Goal: Contribute content: Add original content to the website for others to see

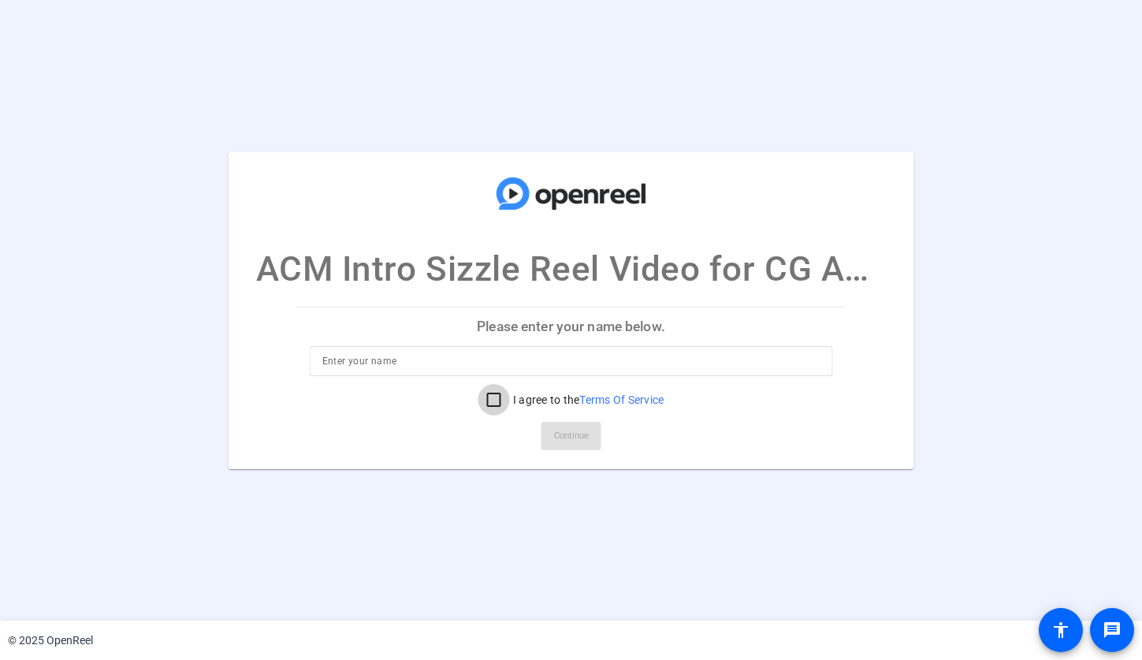
drag, startPoint x: 481, startPoint y: 401, endPoint x: 472, endPoint y: 398, distance: 9.2
click at [481, 401] on input "I agree to the Terms Of Service" at bounding box center [495, 400] width 32 height 32
checkbox input "true"
click at [435, 371] on div at bounding box center [571, 361] width 498 height 30
type input "[PERSON_NAME]"
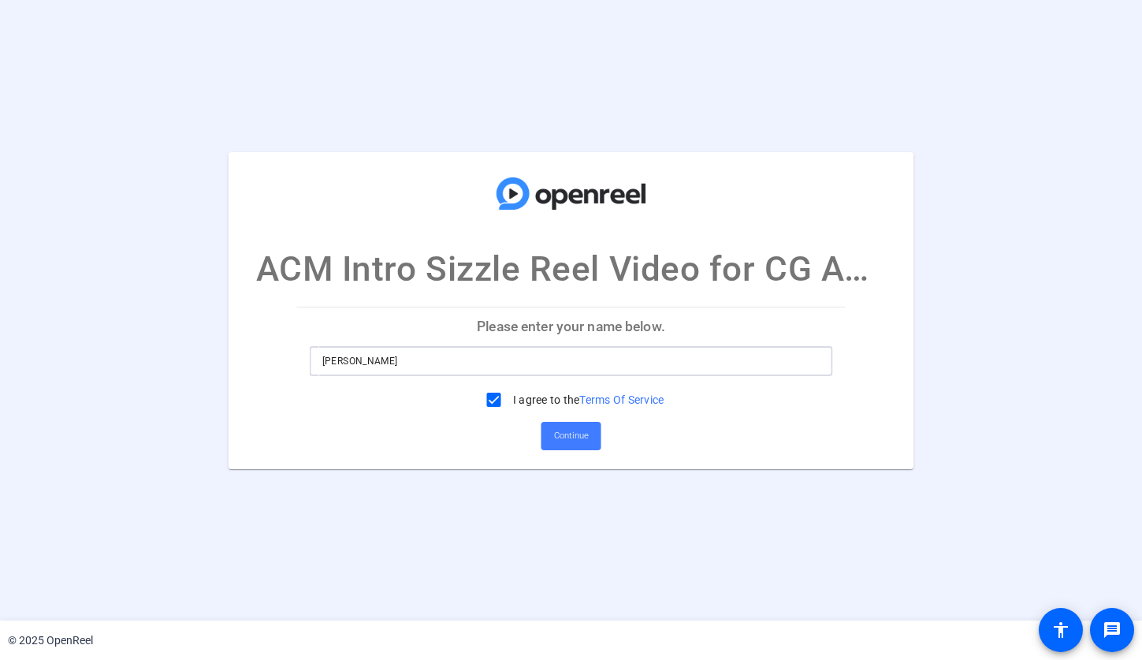
click at [567, 427] on span "Continue" at bounding box center [571, 436] width 35 height 24
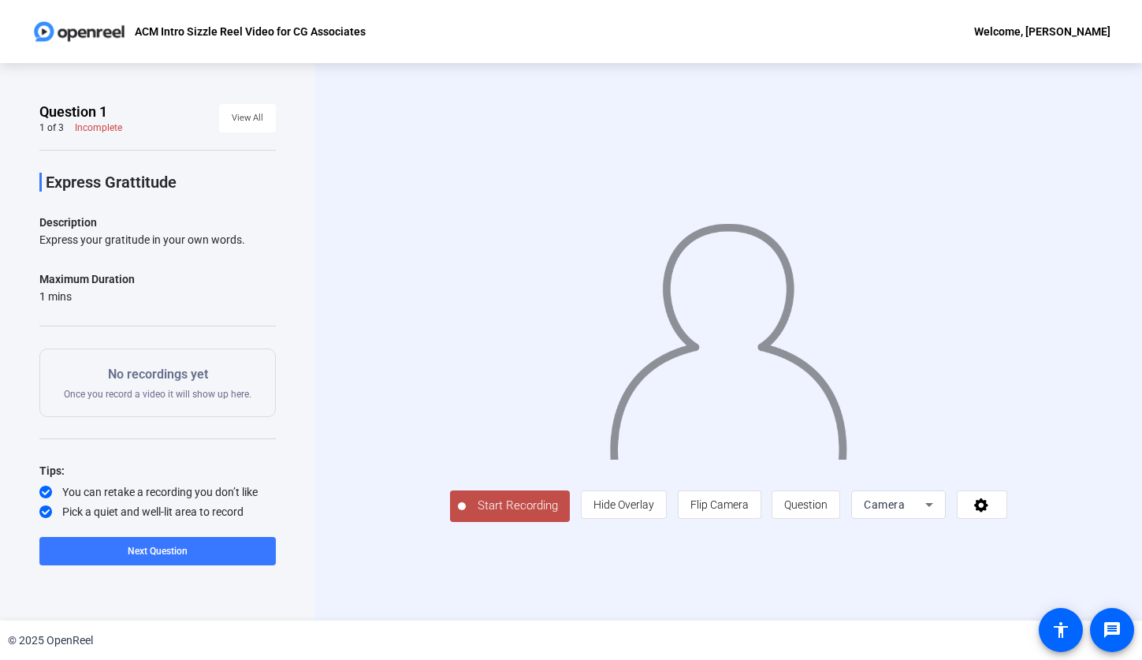
click at [523, 501] on span "Start Recording" at bounding box center [518, 506] width 104 height 18
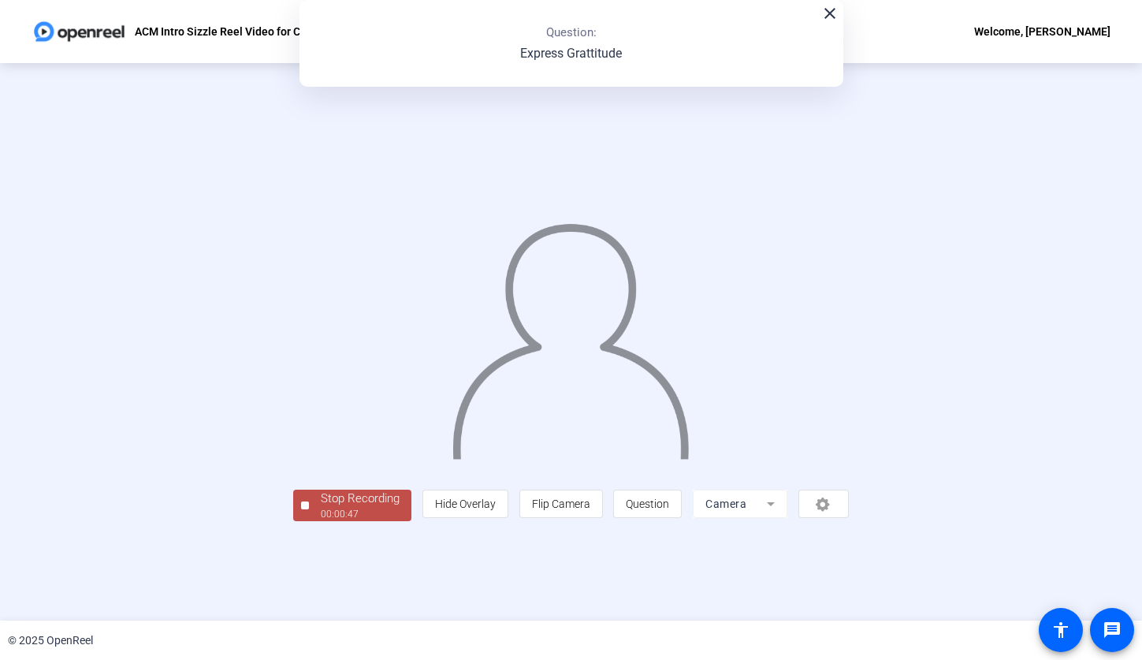
click at [323, 501] on div "Stop Recording" at bounding box center [360, 499] width 79 height 18
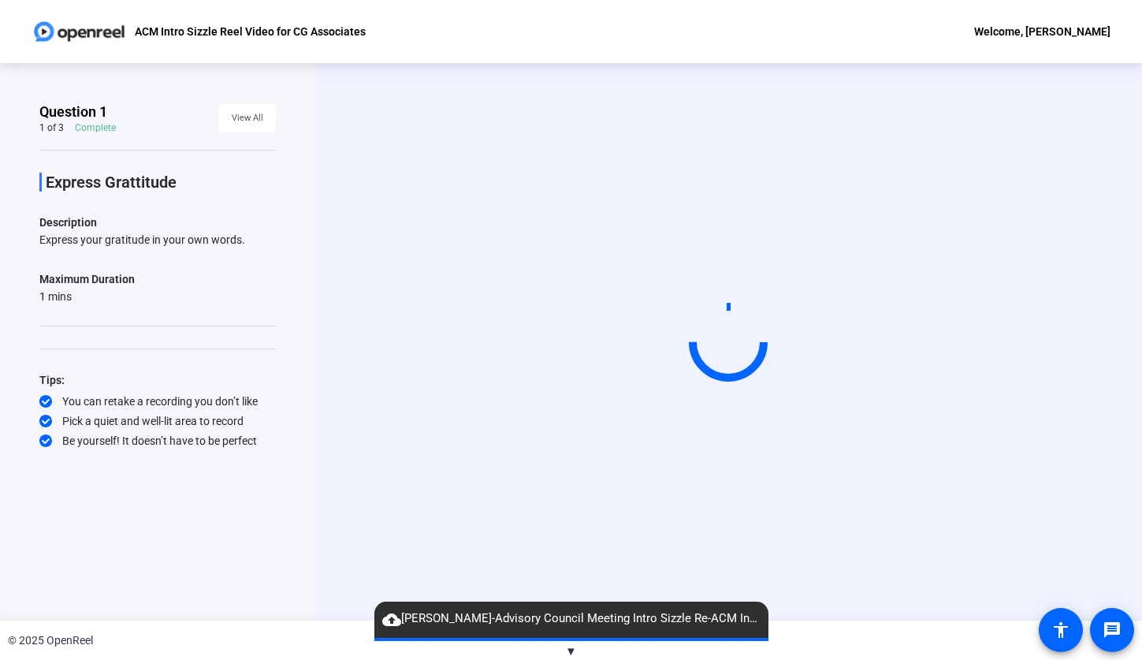
click at [717, 542] on div "Start Recording" at bounding box center [728, 341] width 827 height 557
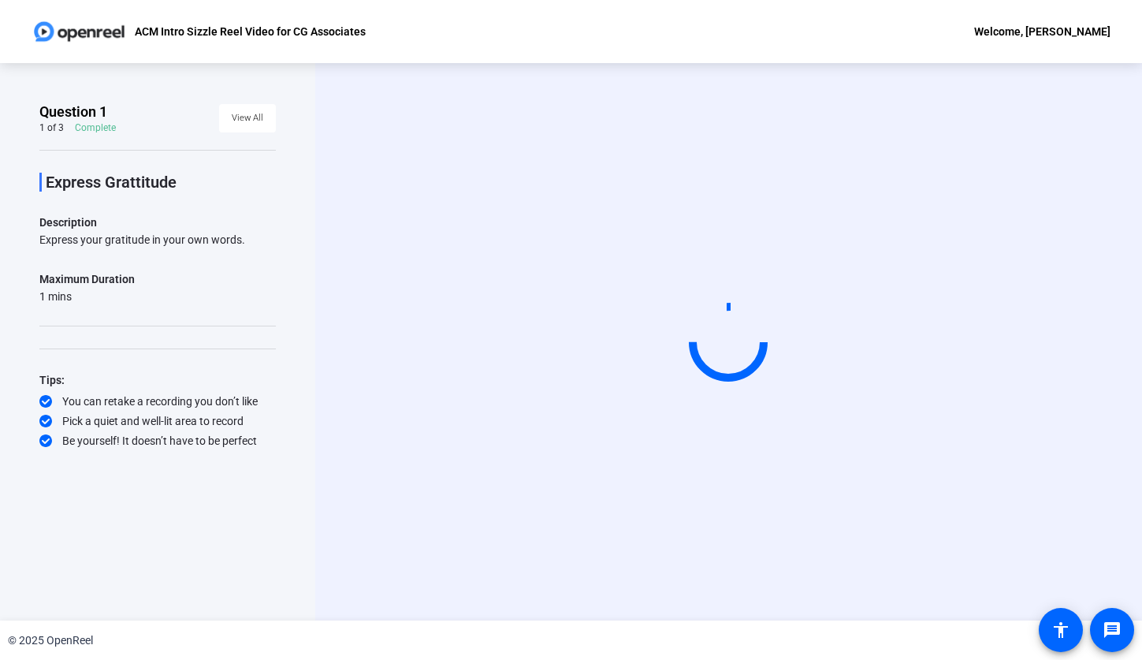
click at [847, 346] on video at bounding box center [728, 341] width 237 height 133
click at [91, 127] on div "Complete" at bounding box center [95, 127] width 41 height 13
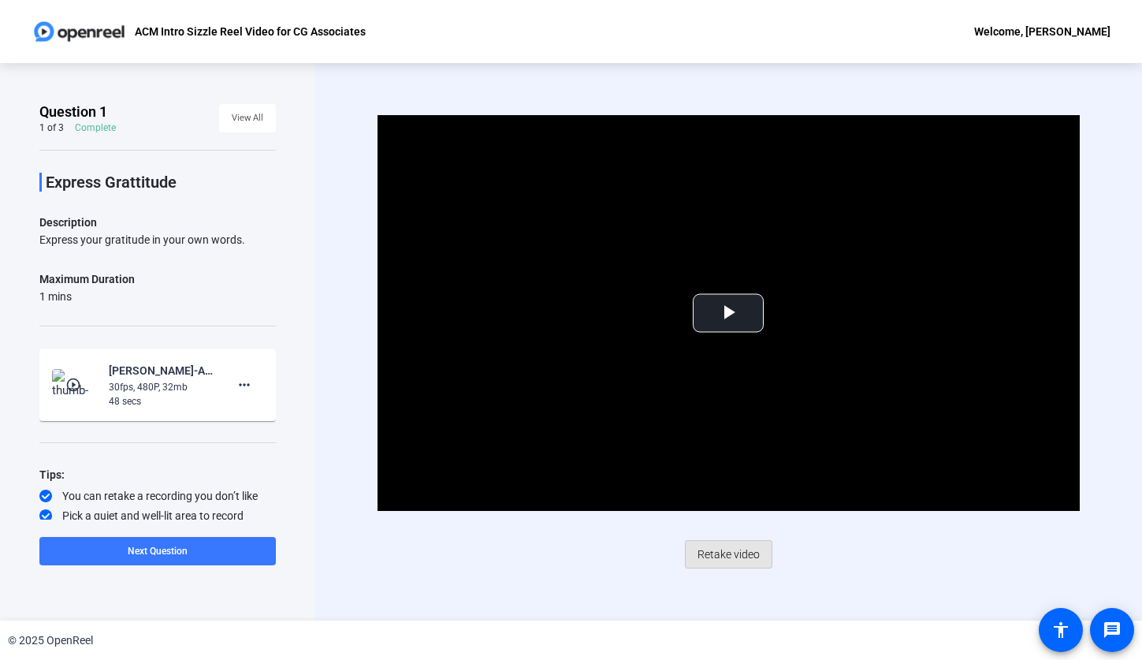
click at [738, 555] on span "Retake video" at bounding box center [729, 554] width 62 height 30
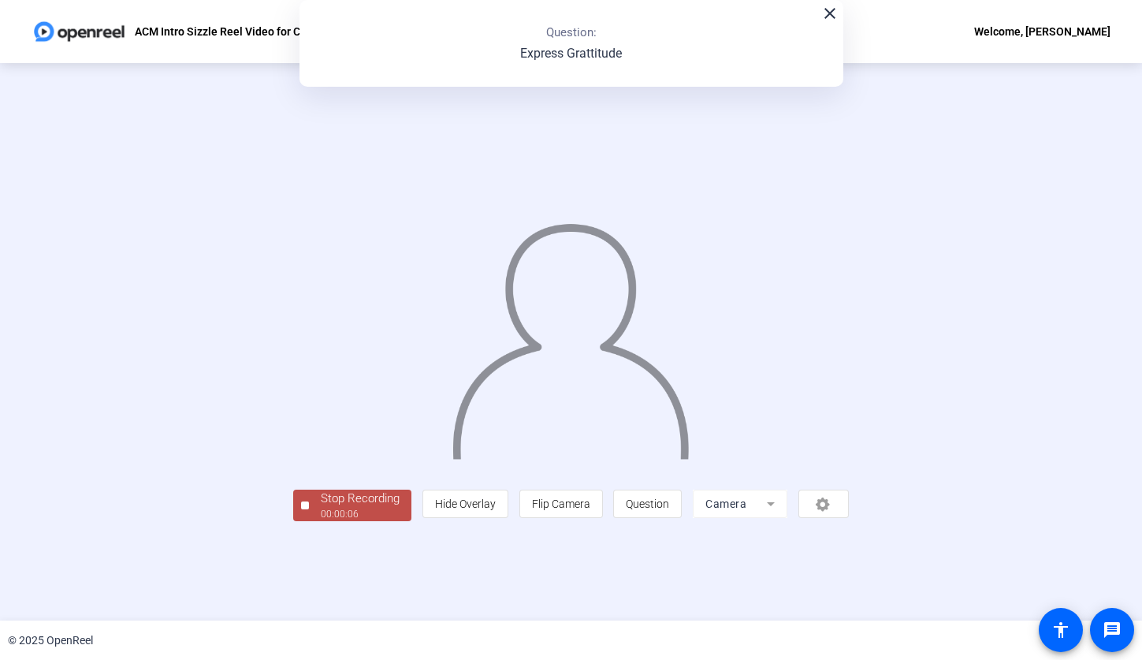
drag, startPoint x: 825, startPoint y: 18, endPoint x: 762, endPoint y: 125, distance: 124.4
click at [825, 20] on mat-icon "close" at bounding box center [830, 13] width 19 height 19
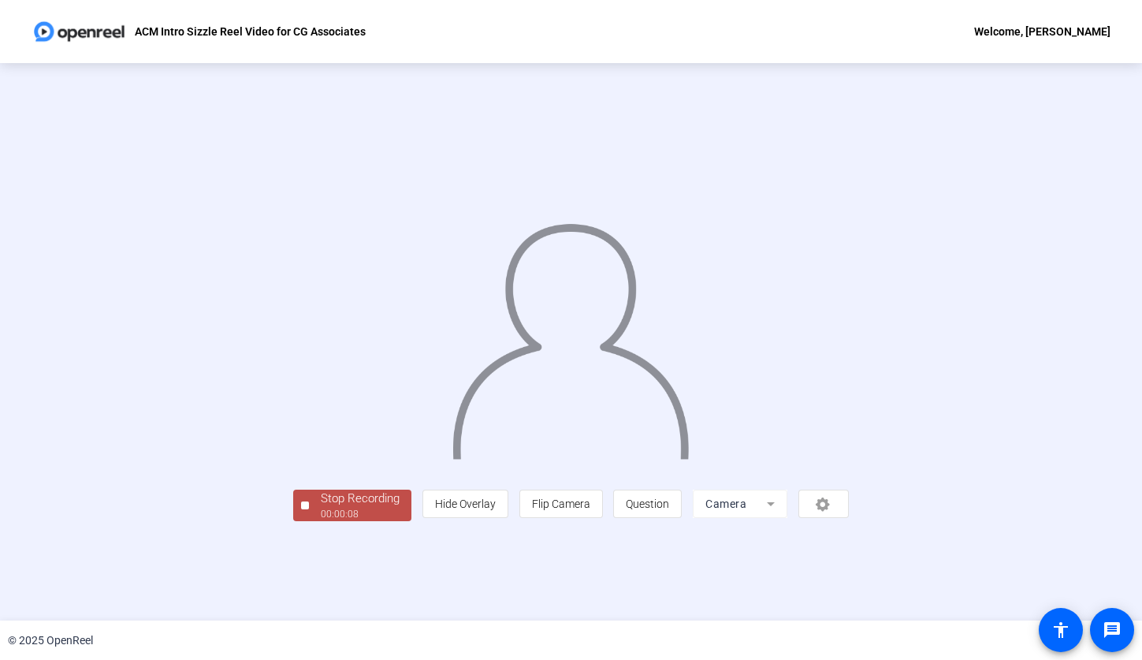
click at [321, 521] on div "00:00:08" at bounding box center [360, 514] width 79 height 14
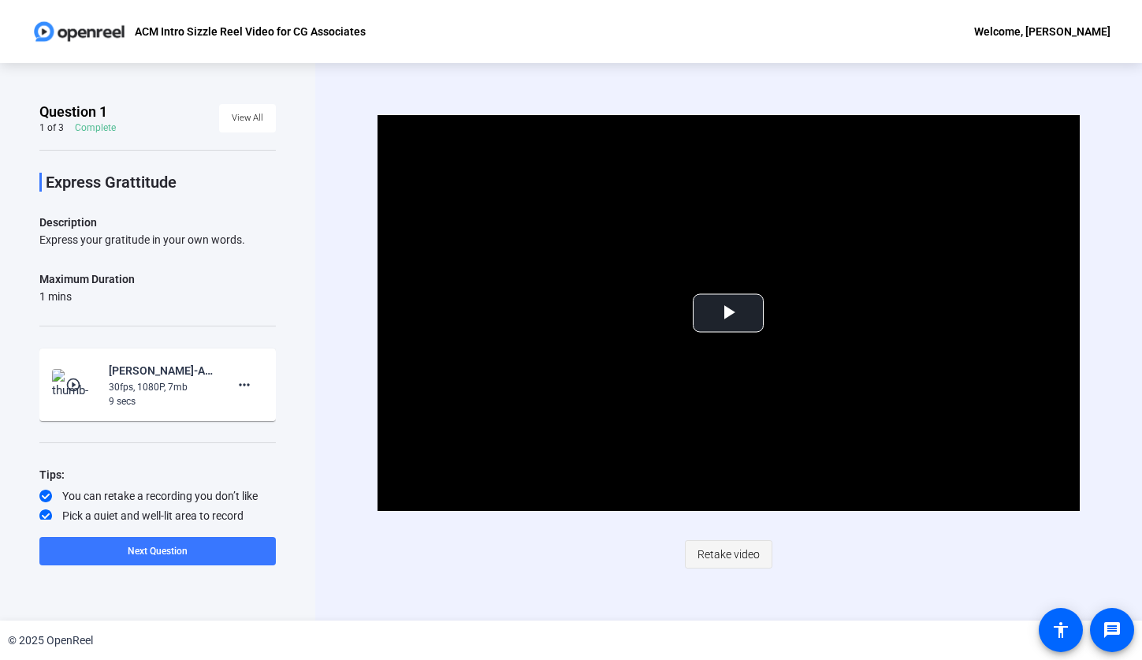
click at [755, 561] on span "Retake video" at bounding box center [729, 554] width 62 height 30
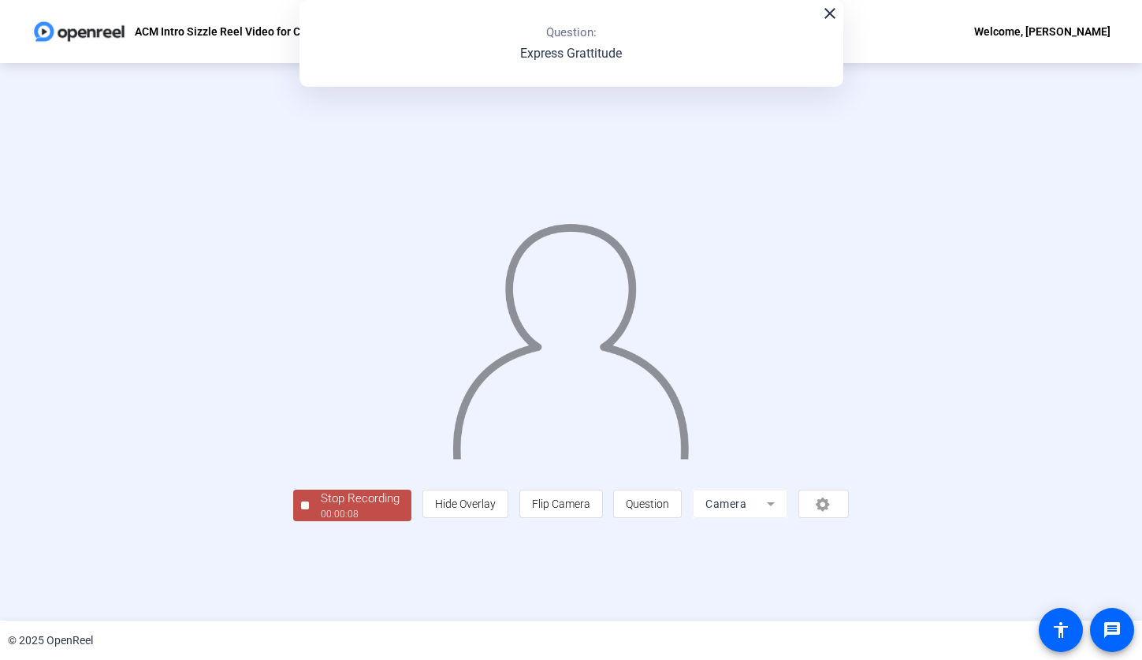
click at [321, 521] on div "00:00:08" at bounding box center [360, 514] width 79 height 14
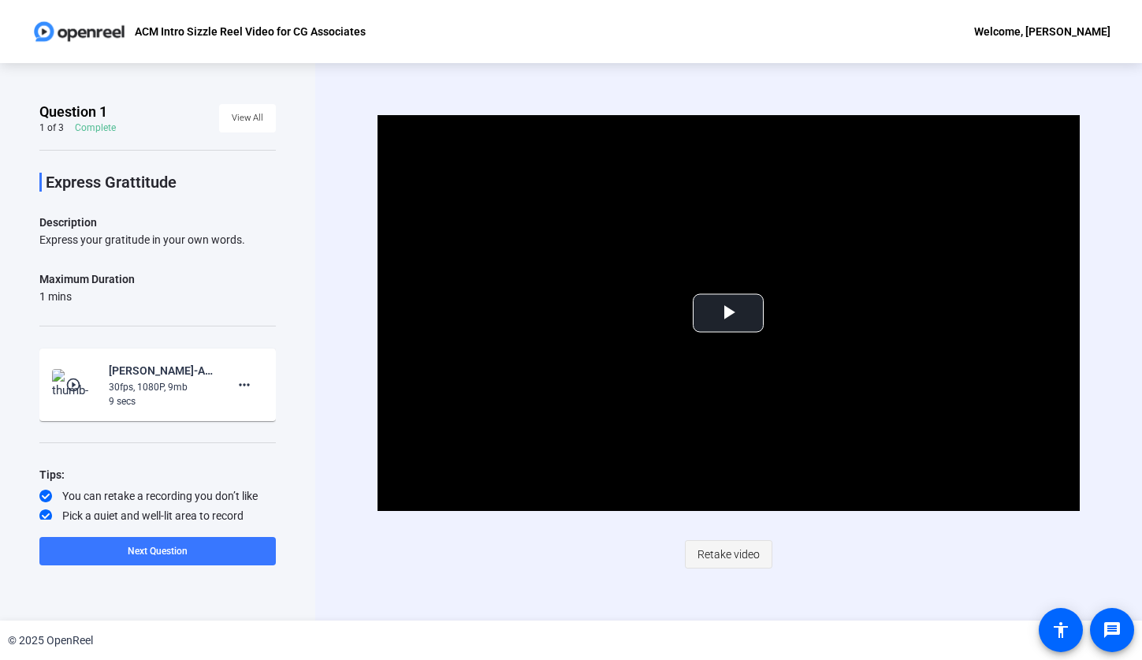
click at [742, 546] on span "Retake video" at bounding box center [729, 554] width 62 height 30
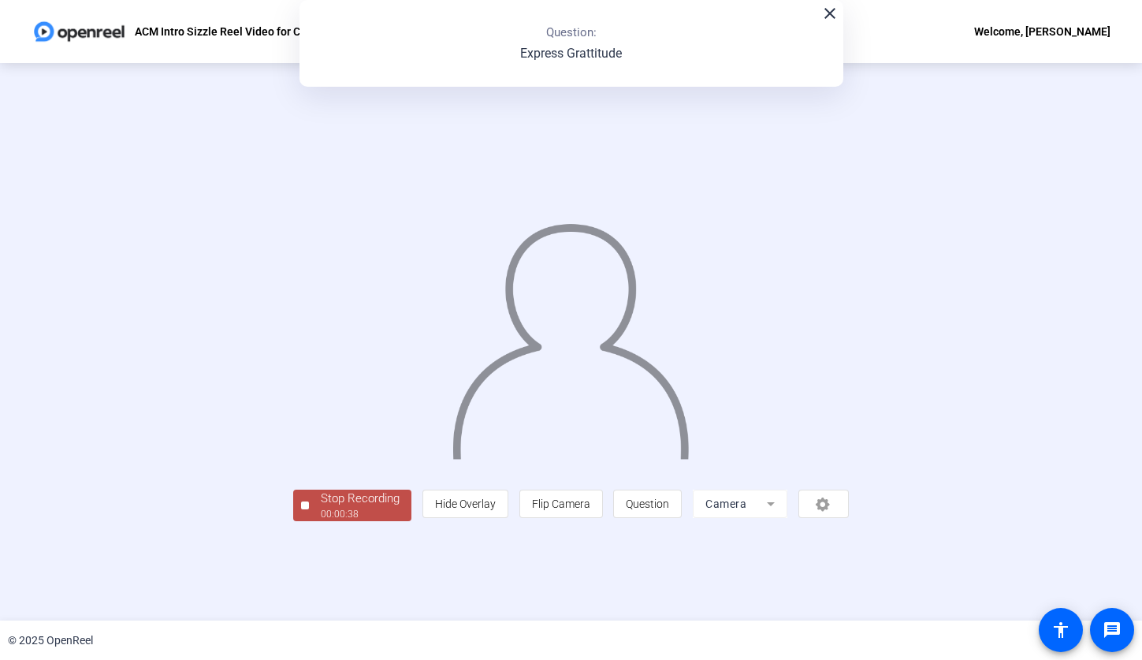
click at [321, 508] on div "Stop Recording" at bounding box center [360, 499] width 79 height 18
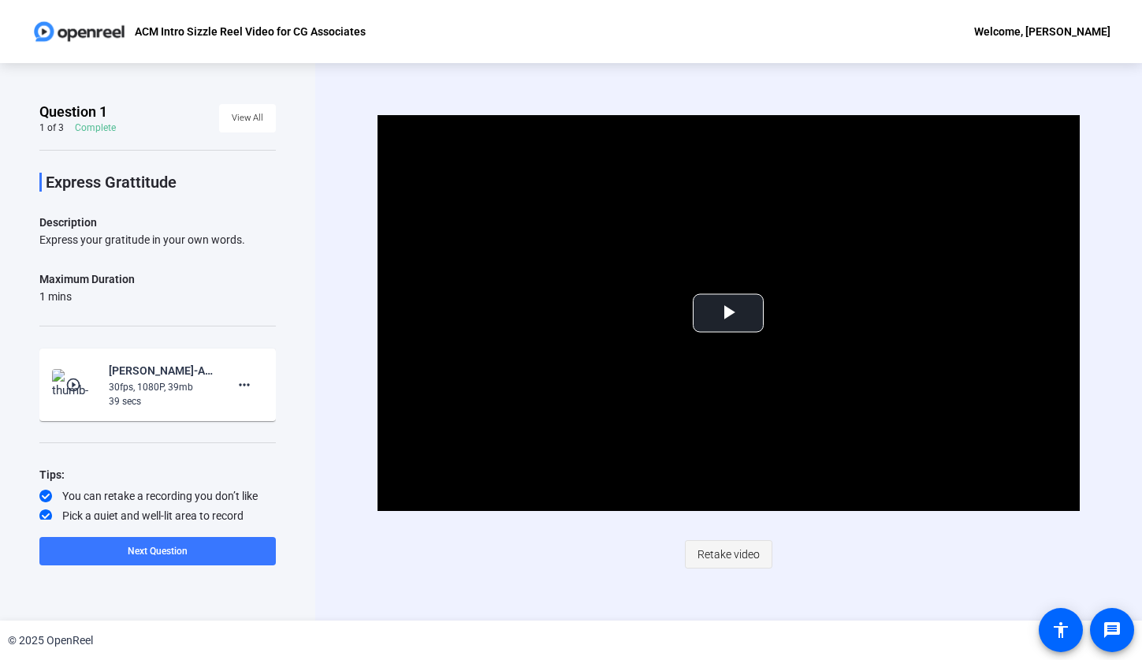
click at [742, 553] on span "Retake video" at bounding box center [729, 554] width 62 height 30
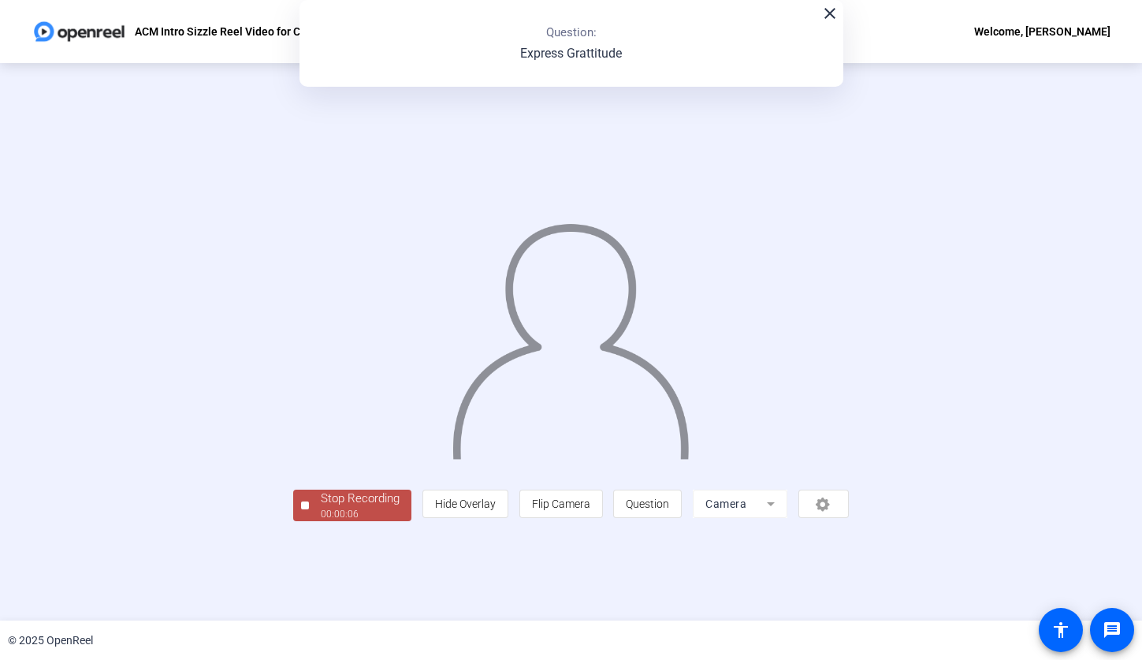
click at [321, 508] on div "Stop Recording" at bounding box center [360, 499] width 79 height 18
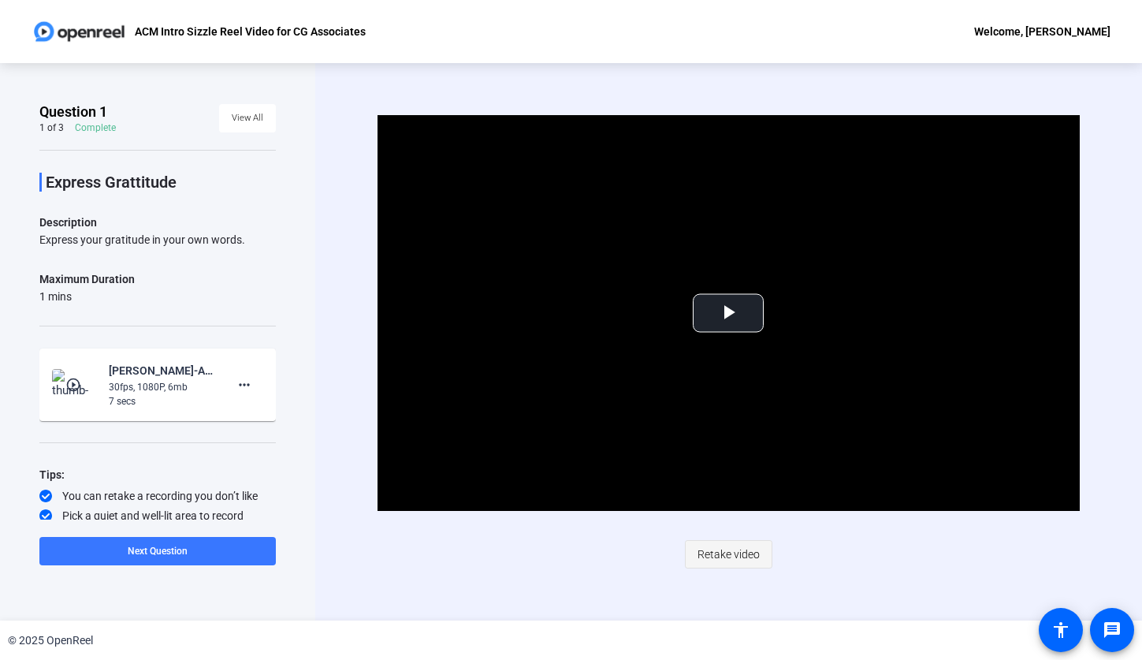
click at [747, 553] on span "Retake video" at bounding box center [729, 554] width 62 height 30
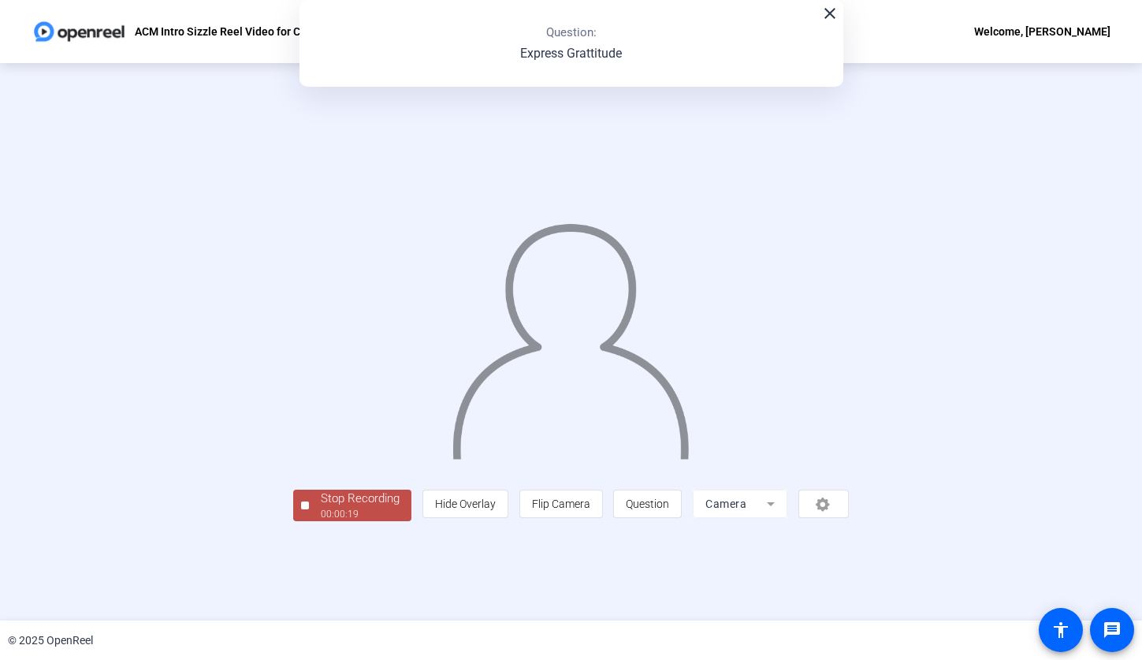
click at [321, 508] on div "Stop Recording" at bounding box center [360, 499] width 79 height 18
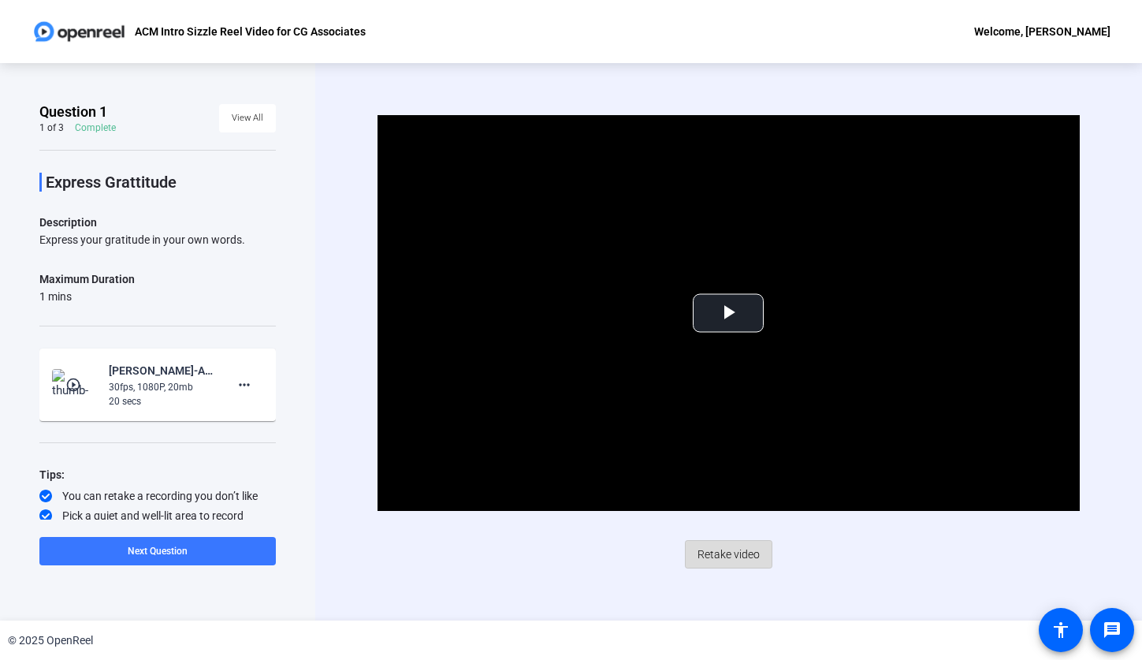
click at [720, 554] on span "Retake video" at bounding box center [729, 554] width 62 height 30
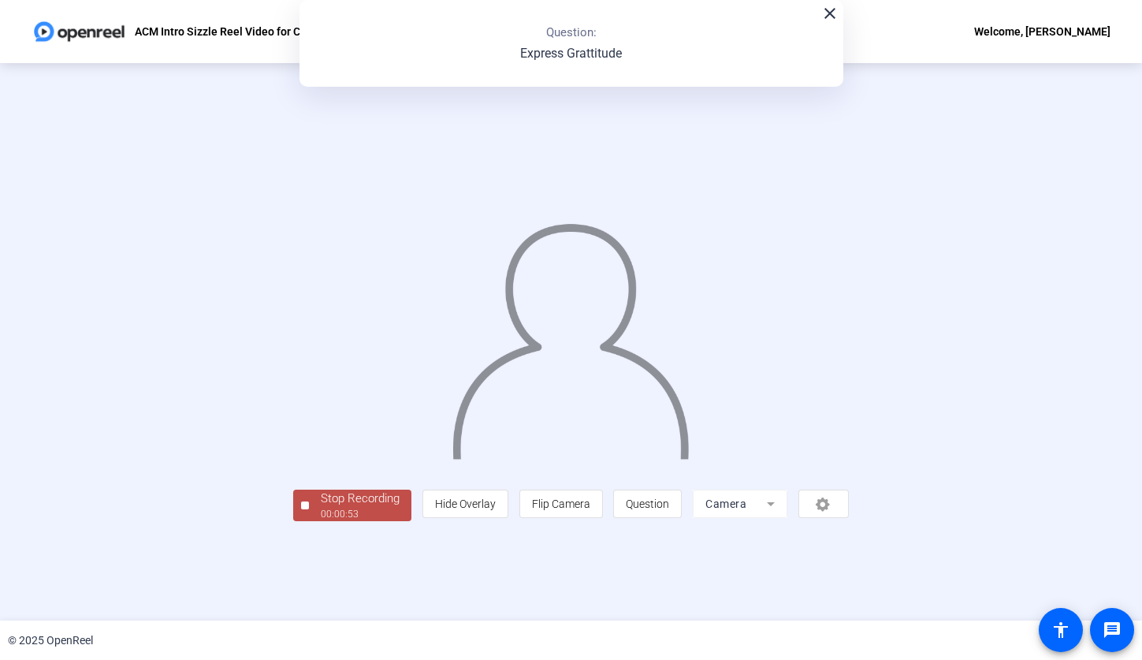
click at [321, 508] on div "Stop Recording" at bounding box center [360, 499] width 79 height 18
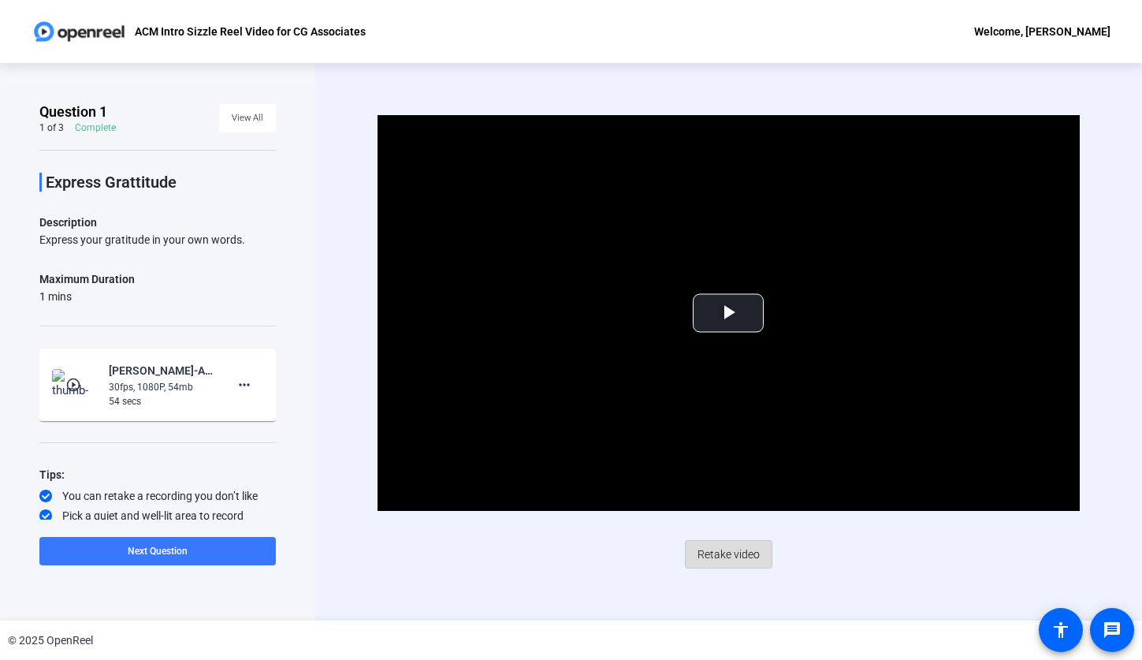
click at [743, 553] on span "Retake video" at bounding box center [729, 554] width 62 height 30
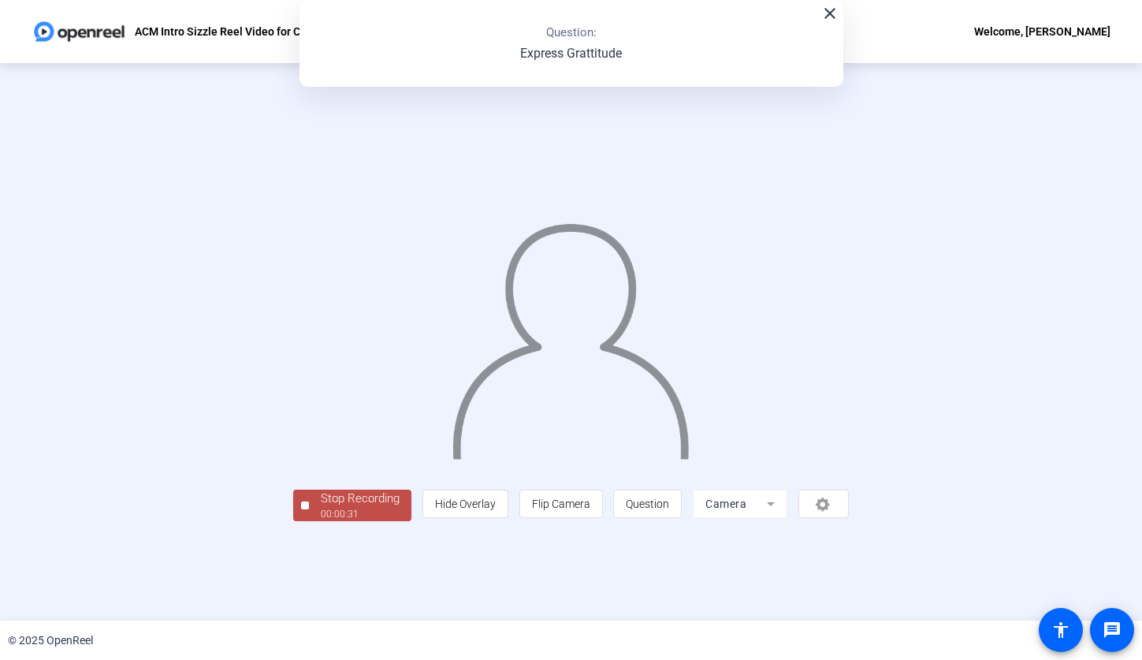
click at [321, 508] on div "Stop Recording" at bounding box center [360, 499] width 79 height 18
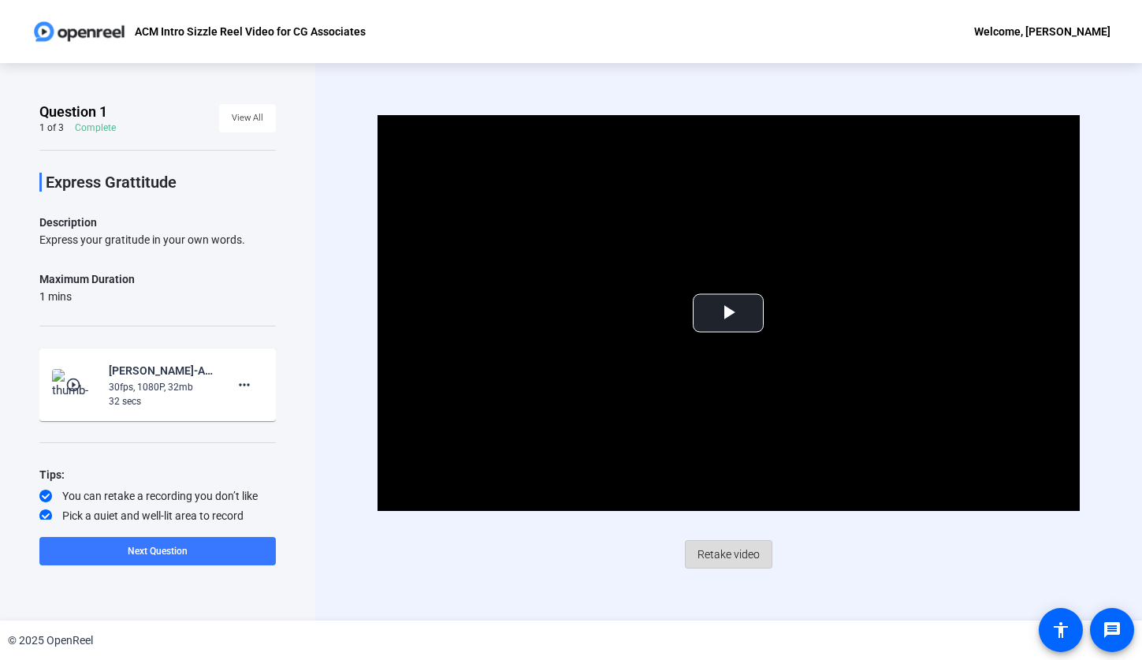
click at [737, 555] on span "Retake video" at bounding box center [729, 554] width 62 height 30
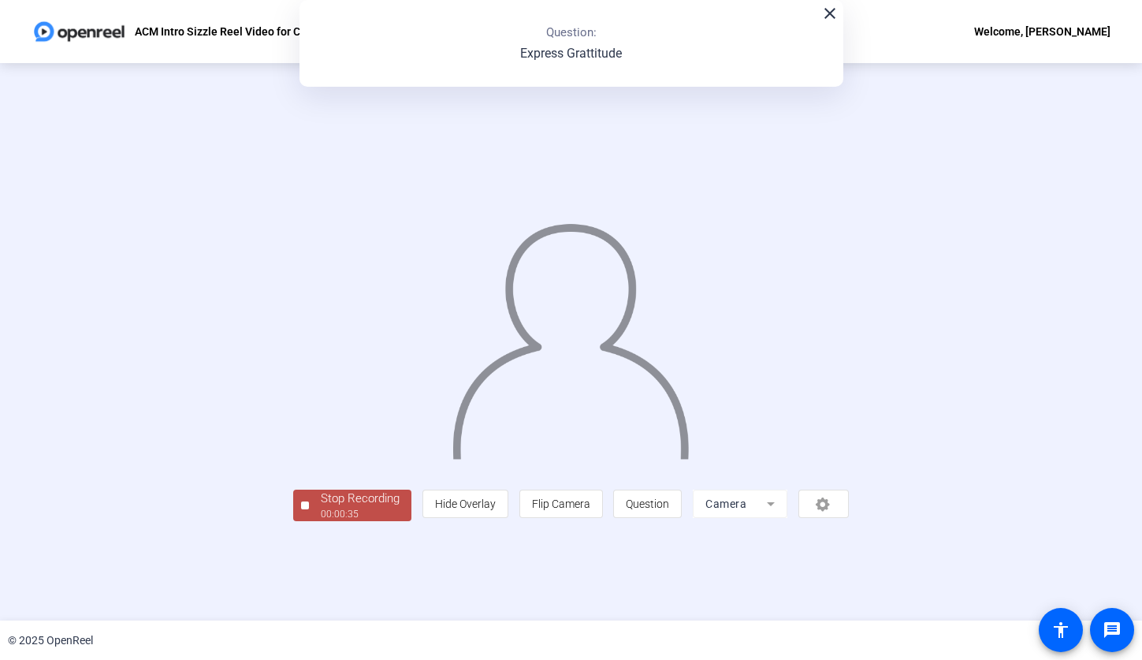
click at [321, 521] on div "00:00:35" at bounding box center [360, 514] width 79 height 14
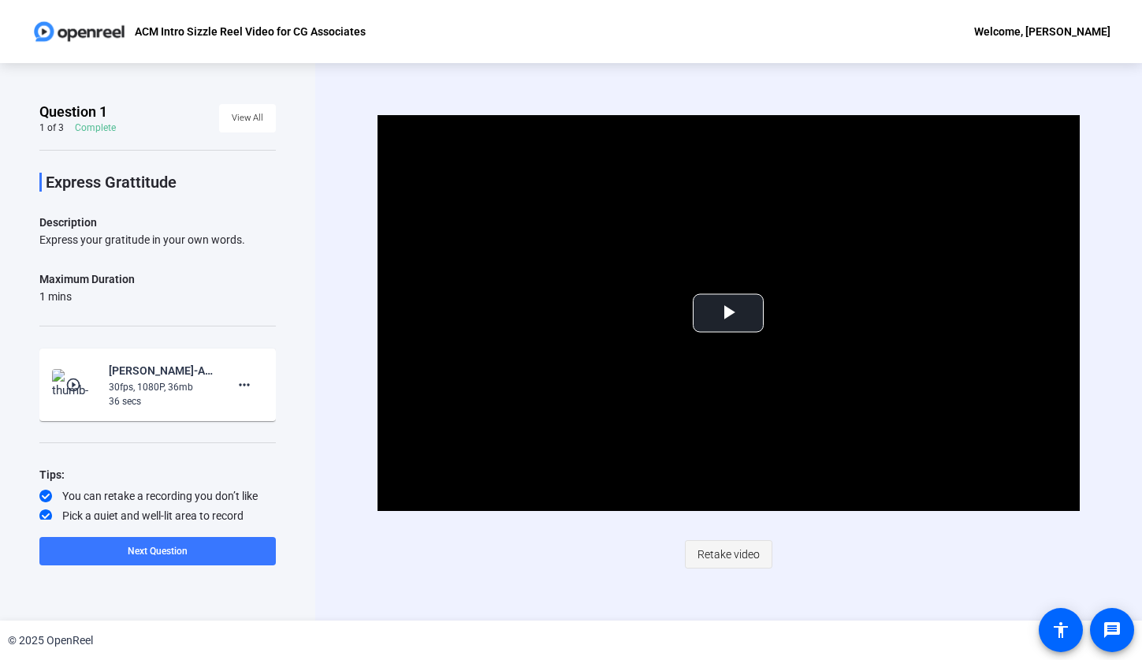
click at [744, 561] on span "Retake video" at bounding box center [729, 554] width 62 height 30
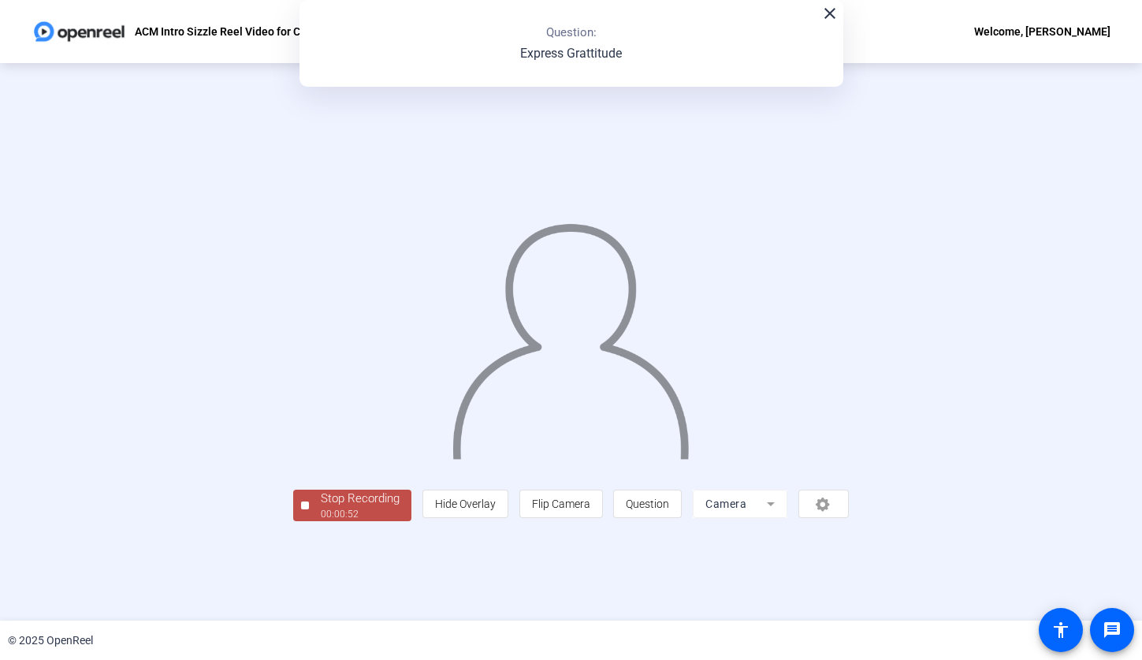
click at [321, 508] on div "Stop Recording" at bounding box center [360, 499] width 79 height 18
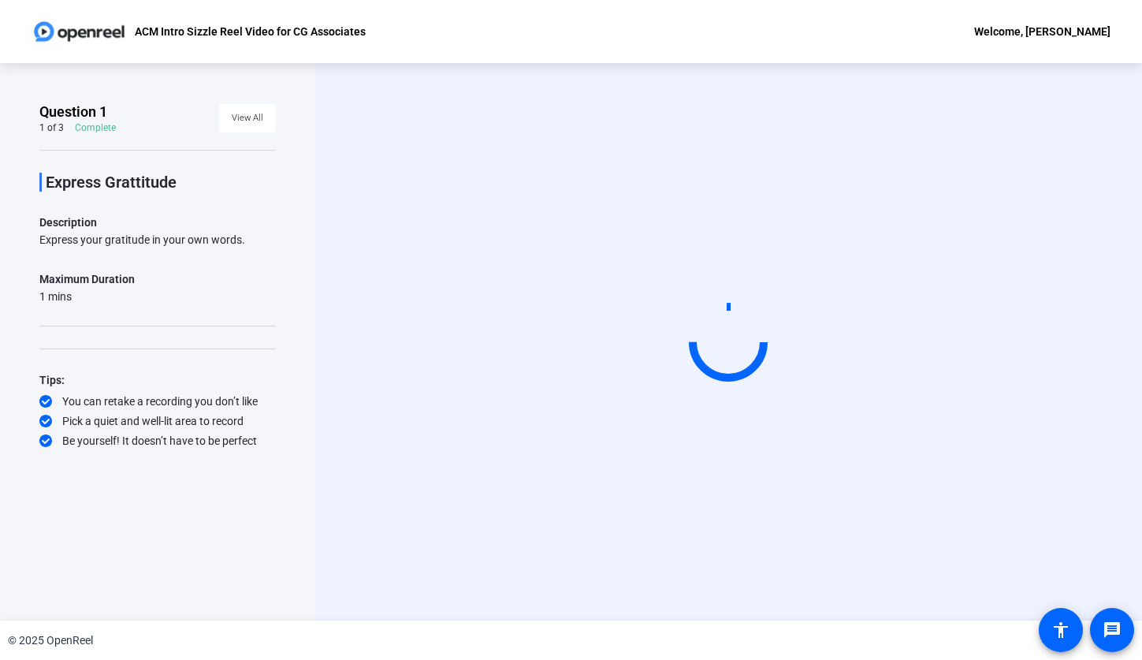
click at [1063, 106] on div "Start Recording" at bounding box center [728, 341] width 827 height 557
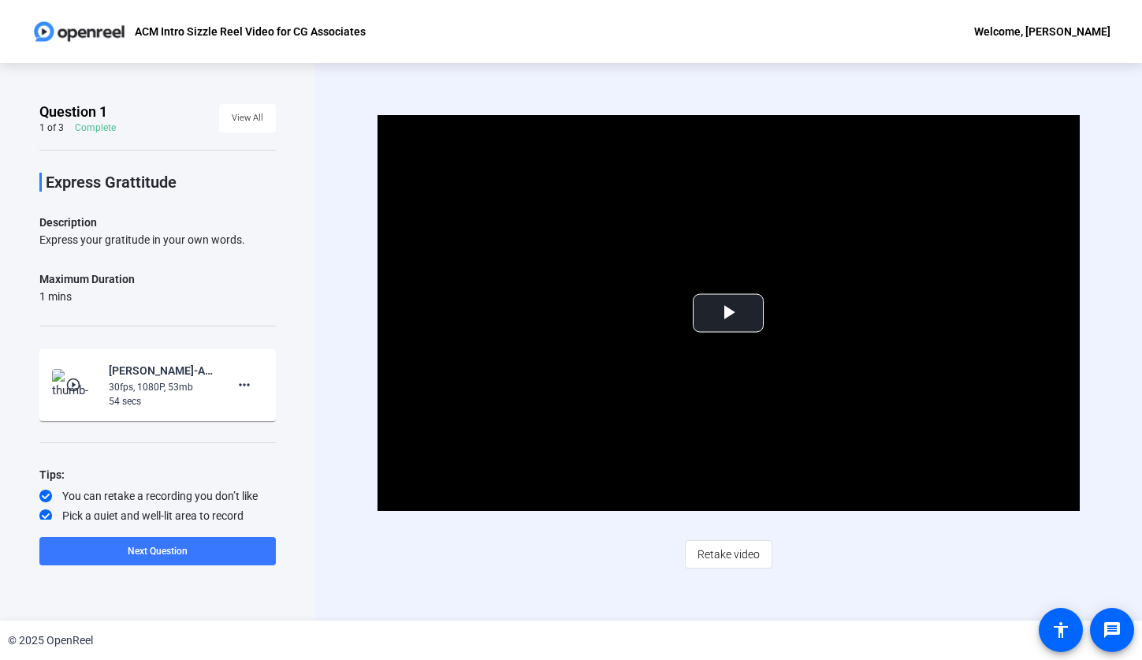
scroll to position [24, 0]
